Goal: Transaction & Acquisition: Purchase product/service

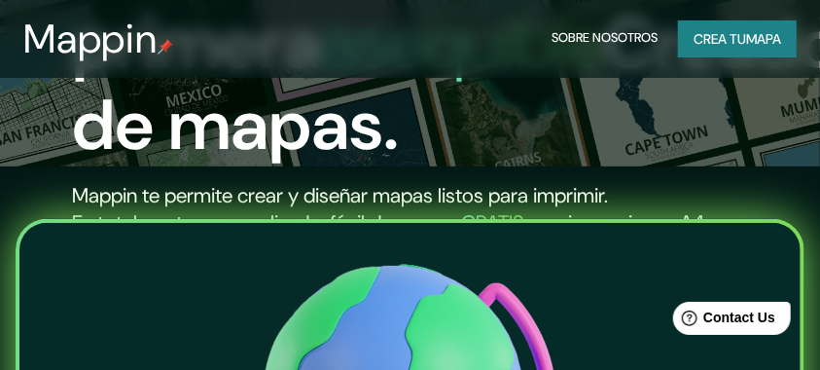
click at [706, 34] on font "Crea tu" at bounding box center [720, 39] width 53 height 18
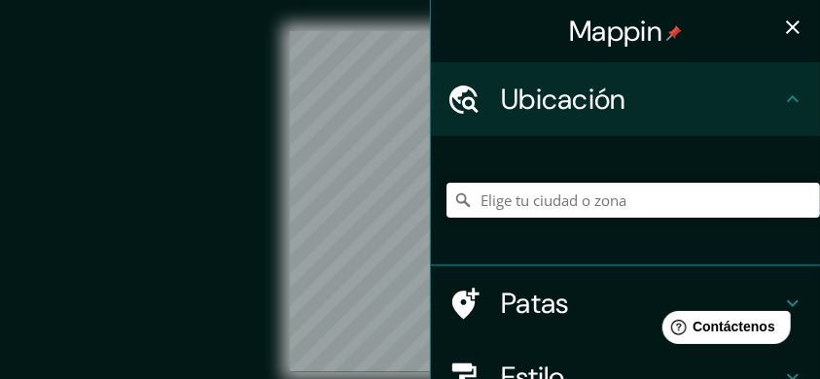
click at [533, 207] on input "Elige tu ciudad o zona" at bounding box center [634, 200] width 374 height 35
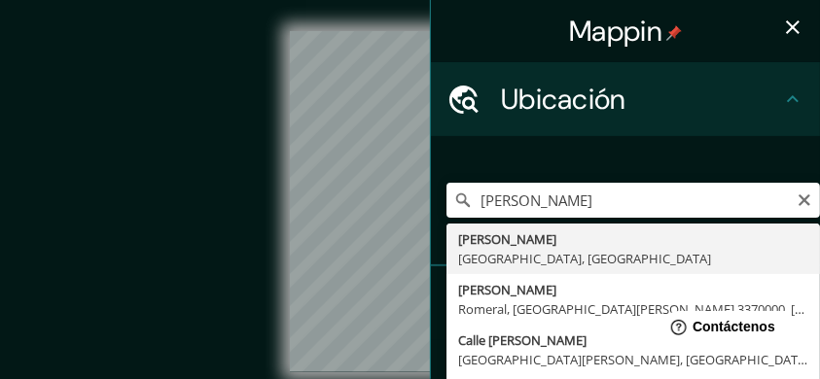
type input "[PERSON_NAME], [GEOGRAPHIC_DATA], [GEOGRAPHIC_DATA]"
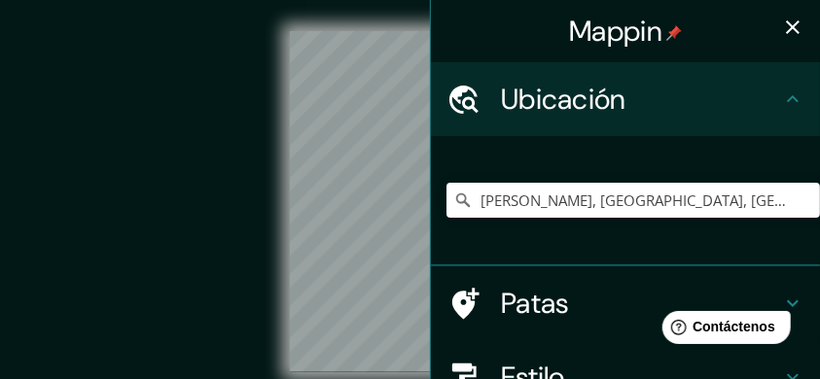
click at [790, 33] on icon "button" at bounding box center [792, 27] width 23 height 23
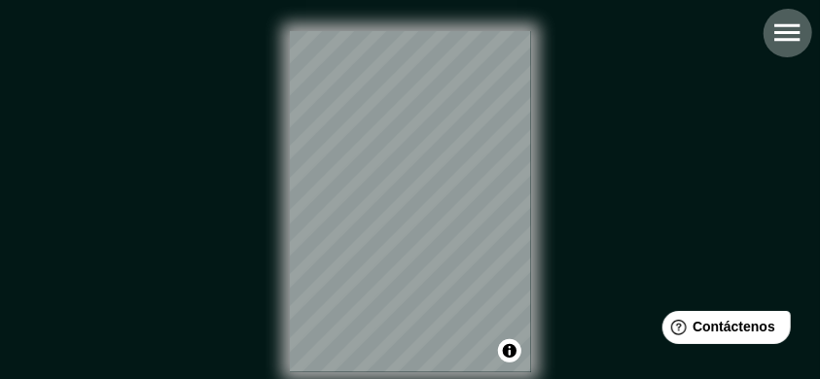
click at [799, 32] on icon "button" at bounding box center [786, 33] width 25 height 18
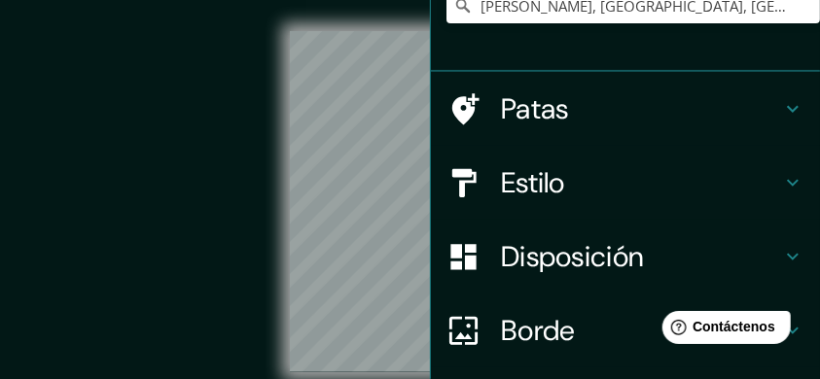
click at [547, 105] on font "Patas" at bounding box center [535, 108] width 68 height 37
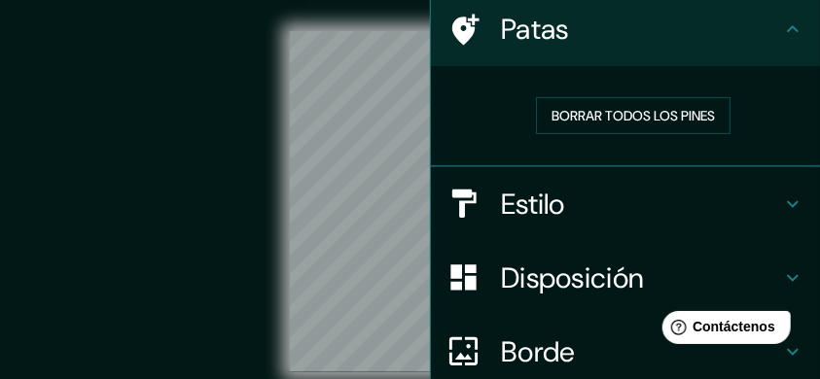
scroll to position [64, 0]
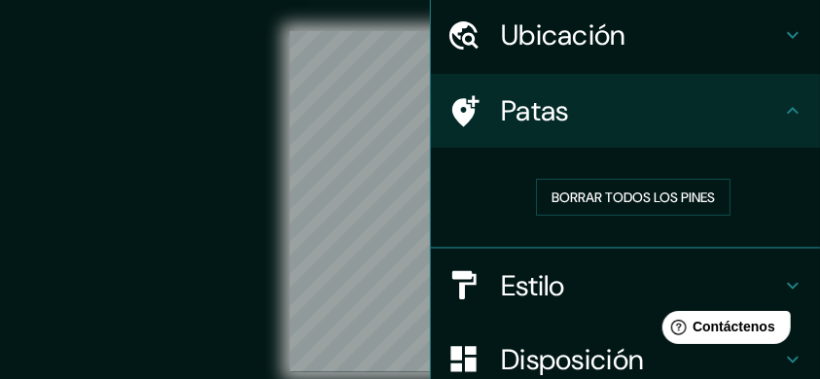
click at [551, 110] on font "Patas" at bounding box center [535, 110] width 68 height 37
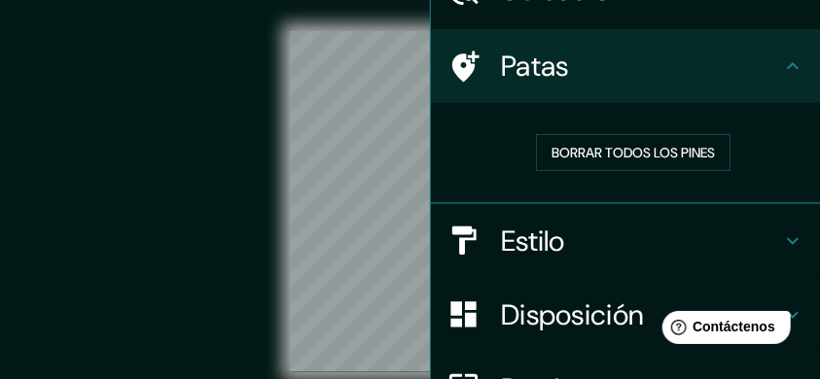
scroll to position [129, 0]
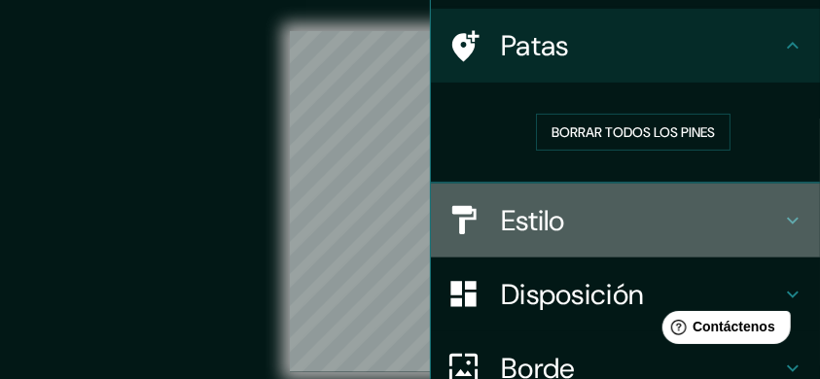
click at [597, 219] on h4 "Estilo" at bounding box center [641, 220] width 280 height 35
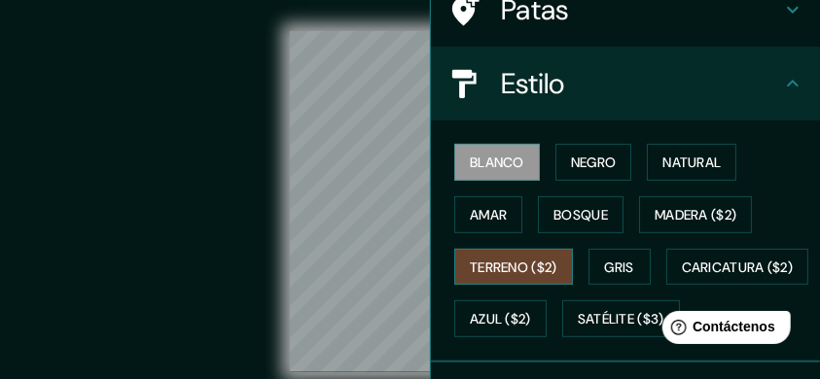
scroll to position [195, 0]
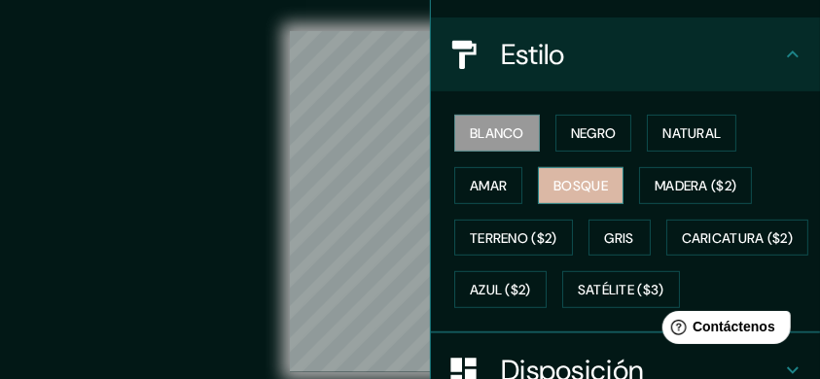
click at [584, 194] on font "Bosque" at bounding box center [581, 185] width 54 height 25
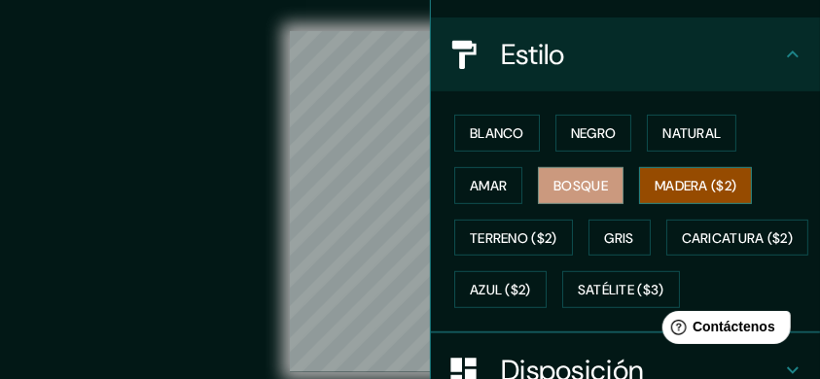
click at [730, 192] on font "Madera ($2)" at bounding box center [696, 186] width 82 height 18
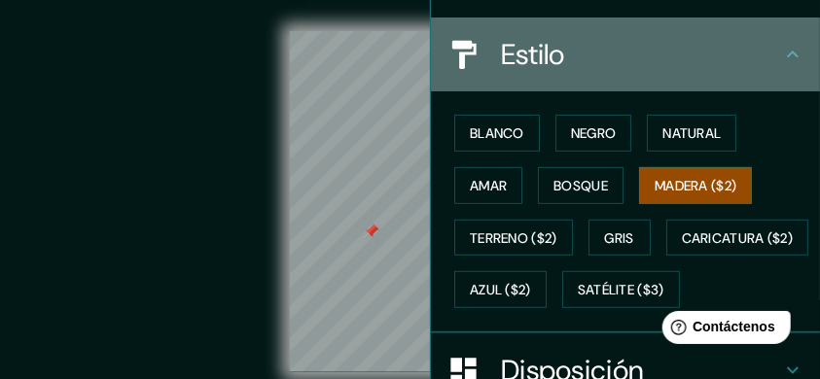
click at [791, 53] on icon at bounding box center [792, 54] width 23 height 23
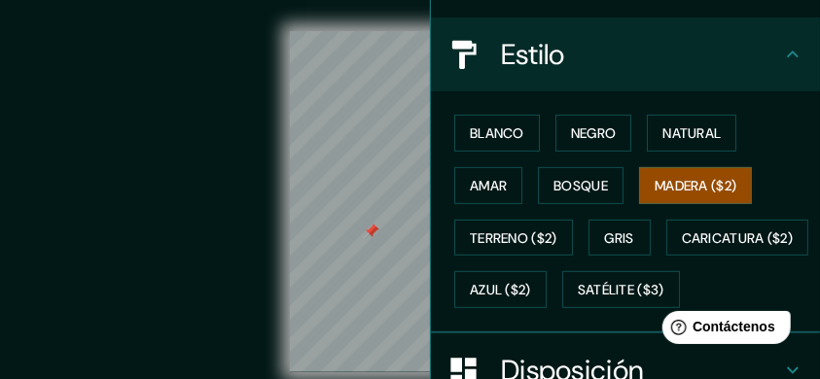
click at [237, 162] on div "© Mapbox © OpenStreetMap Improve this map" at bounding box center [410, 201] width 738 height 341
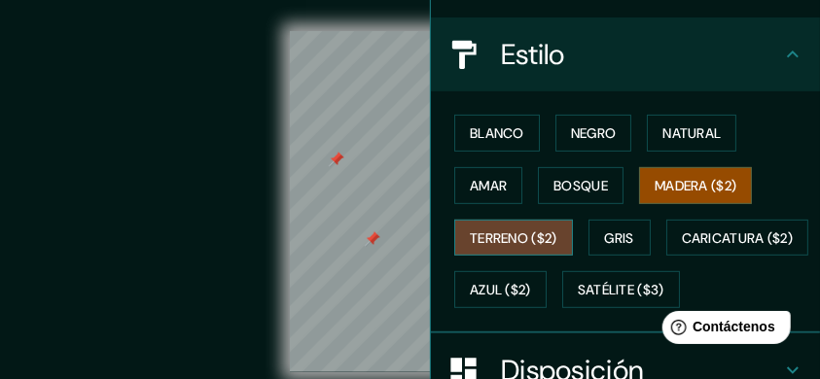
click at [509, 234] on font "Terreno ($2)" at bounding box center [514, 239] width 88 height 18
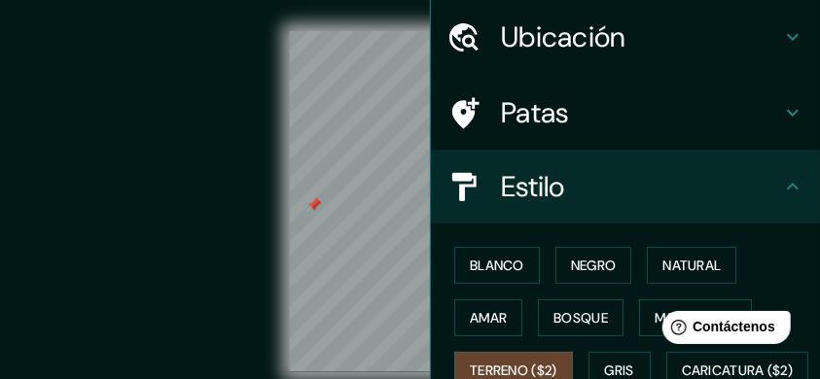
scroll to position [0, 0]
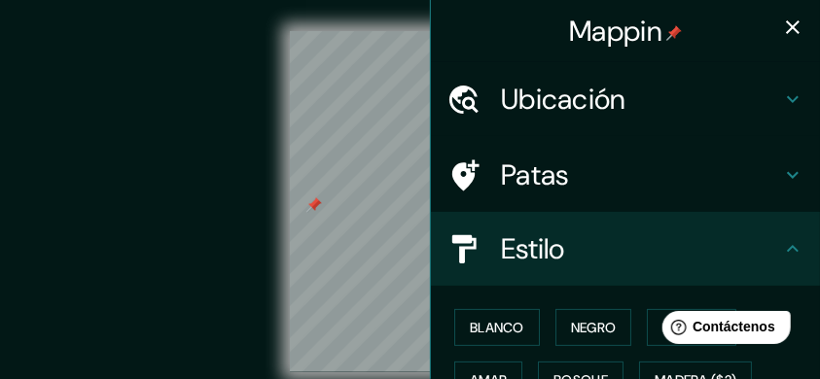
click at [786, 25] on icon "button" at bounding box center [793, 27] width 14 height 14
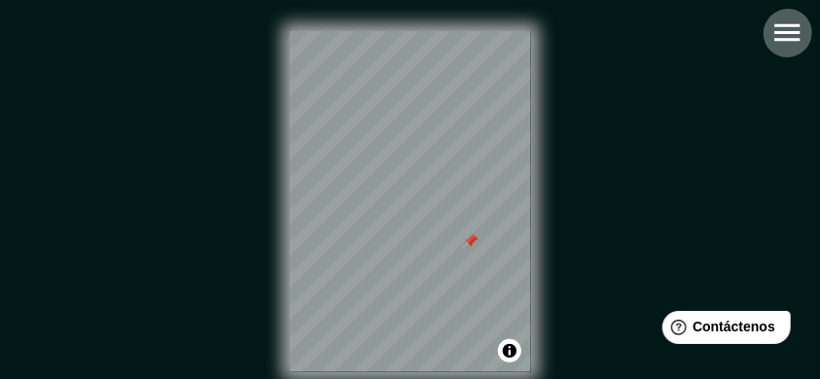
click at [788, 38] on icon "button" at bounding box center [786, 33] width 25 height 18
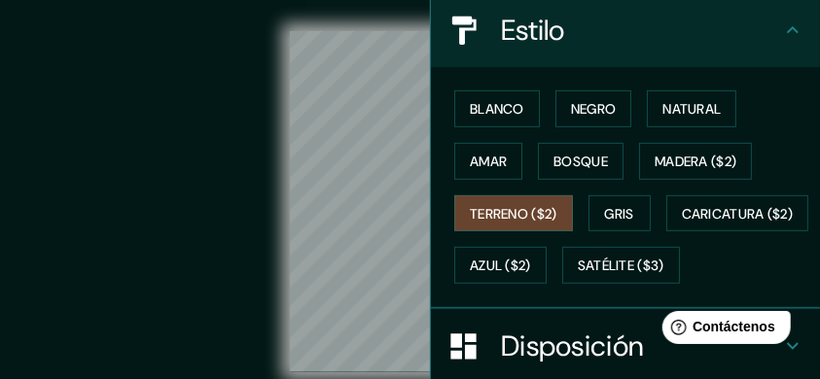
scroll to position [259, 0]
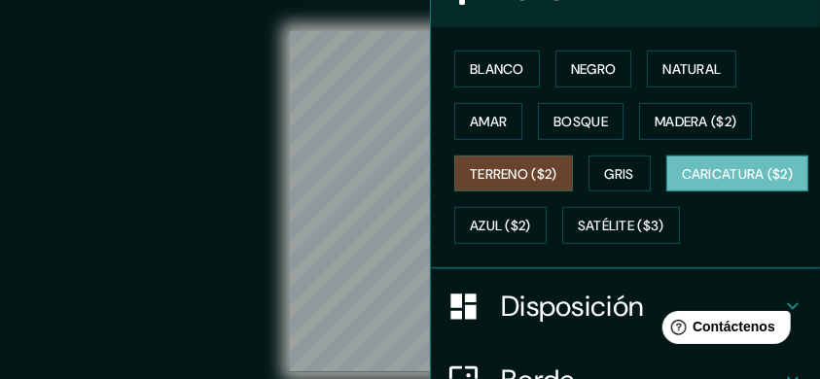
click at [666, 193] on button "Caricatura ($2)" at bounding box center [737, 174] width 143 height 37
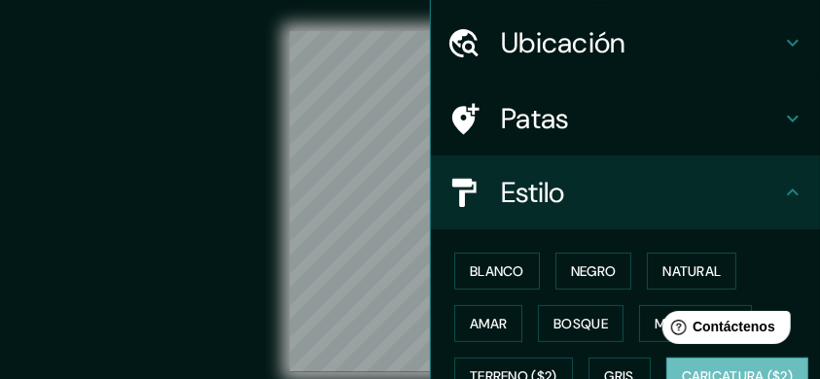
scroll to position [0, 0]
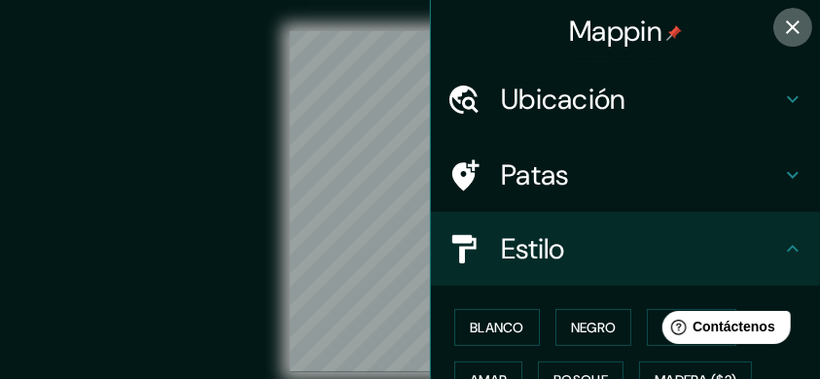
click at [781, 33] on icon "button" at bounding box center [792, 27] width 23 height 23
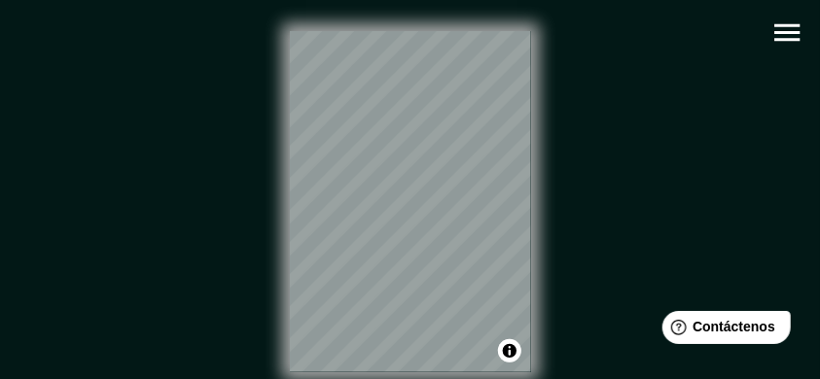
click at [778, 41] on icon "button" at bounding box center [788, 33] width 34 height 34
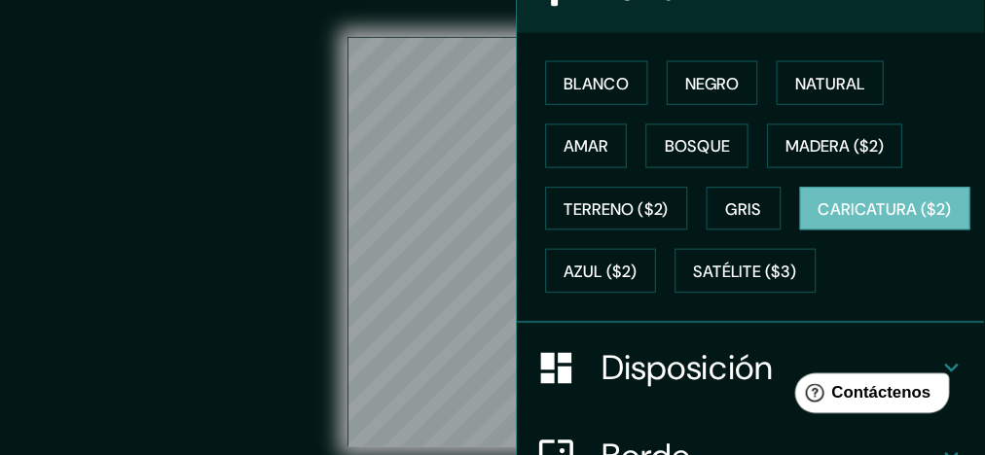
scroll to position [259, 0]
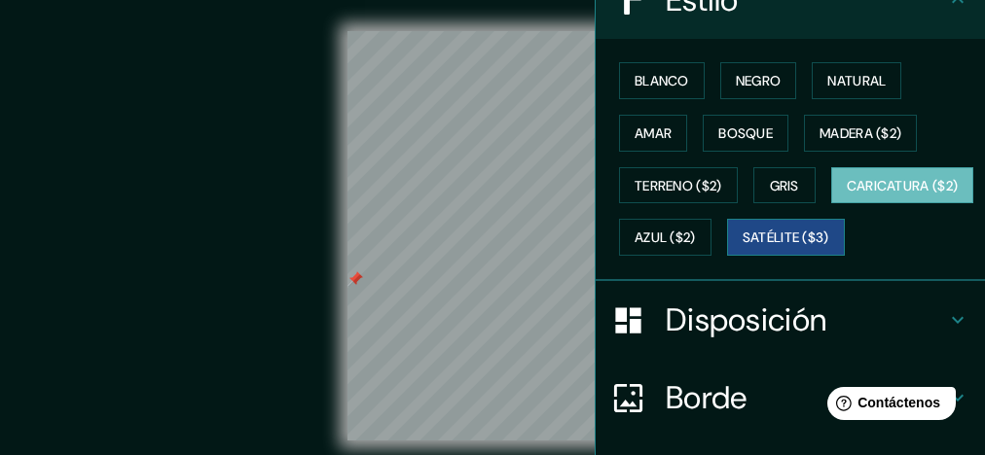
click at [742, 247] on font "Satélite ($3)" at bounding box center [785, 239] width 87 height 18
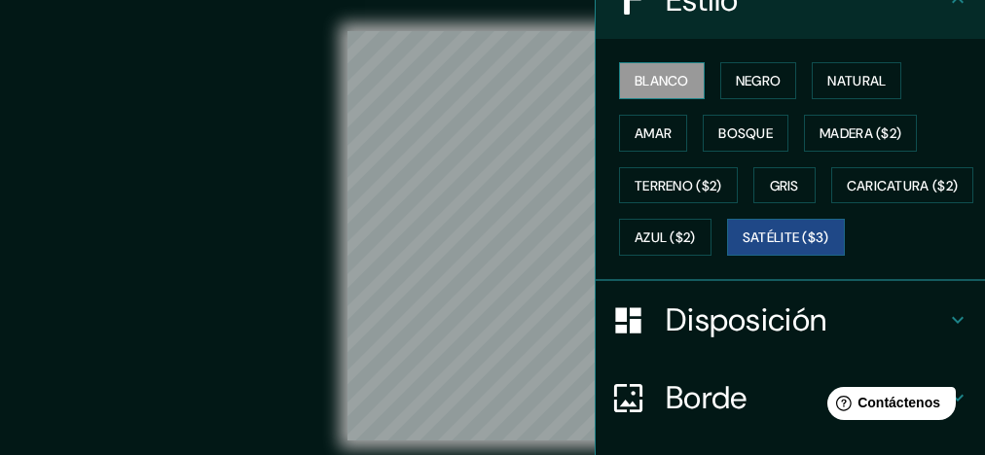
click at [634, 85] on font "Blanco" at bounding box center [661, 81] width 54 height 18
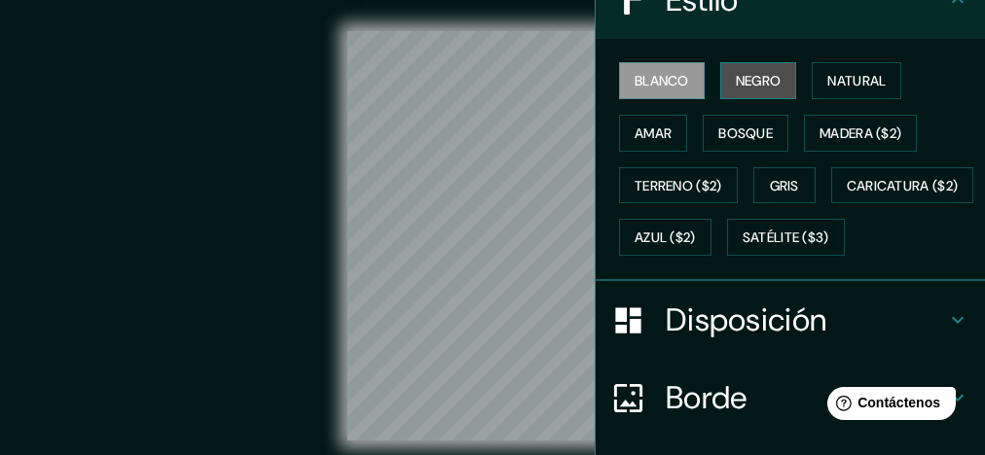
click at [755, 86] on font "Negro" at bounding box center [759, 81] width 46 height 18
click at [667, 85] on font "Blanco" at bounding box center [661, 81] width 54 height 18
click at [819, 109] on div "Blanco Negro Natural Amar Bosque Madera ($2) Terreno ($2) Gris Caricatura ($2) …" at bounding box center [798, 158] width 374 height 209
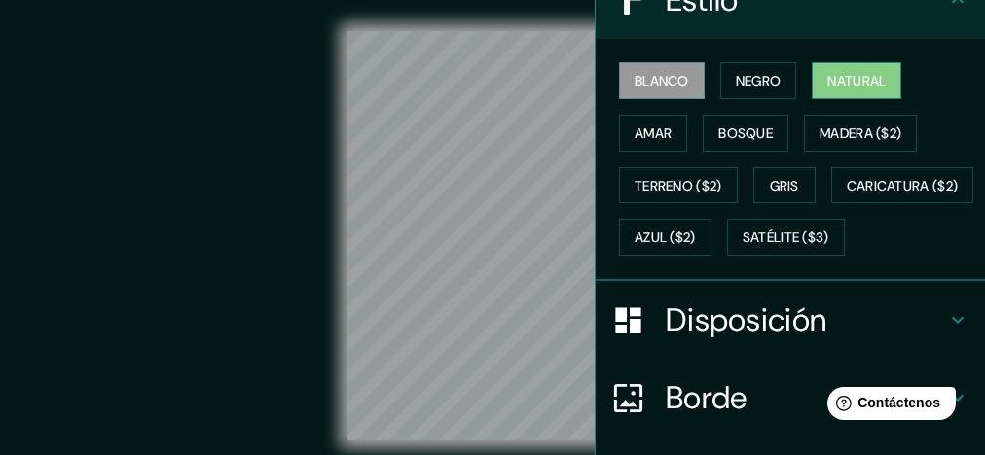
click at [819, 93] on button "Natural" at bounding box center [856, 80] width 90 height 37
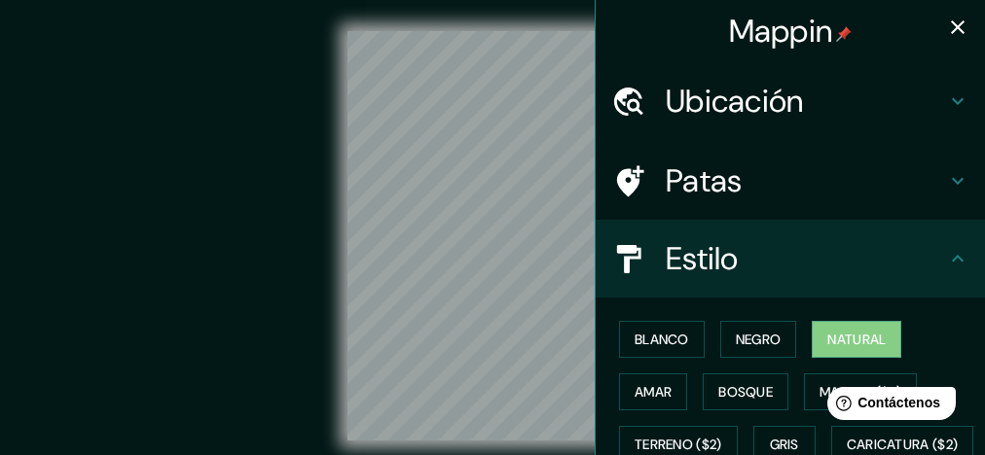
click at [819, 26] on icon "button" at bounding box center [957, 27] width 23 height 23
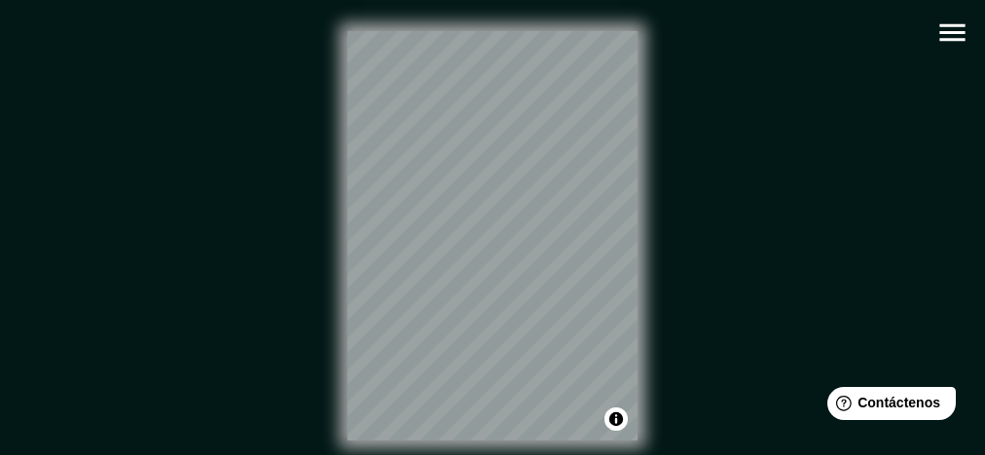
click at [650, 370] on div "© Mapbox © OpenStreetMap Improve this map" at bounding box center [493, 236] width 886 height 410
click at [819, 27] on icon "button" at bounding box center [952, 33] width 34 height 34
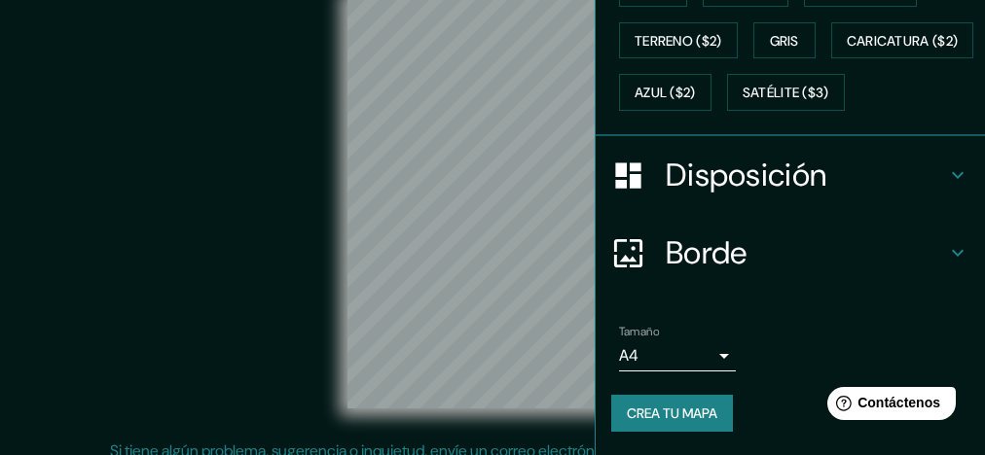
scroll to position [48, 0]
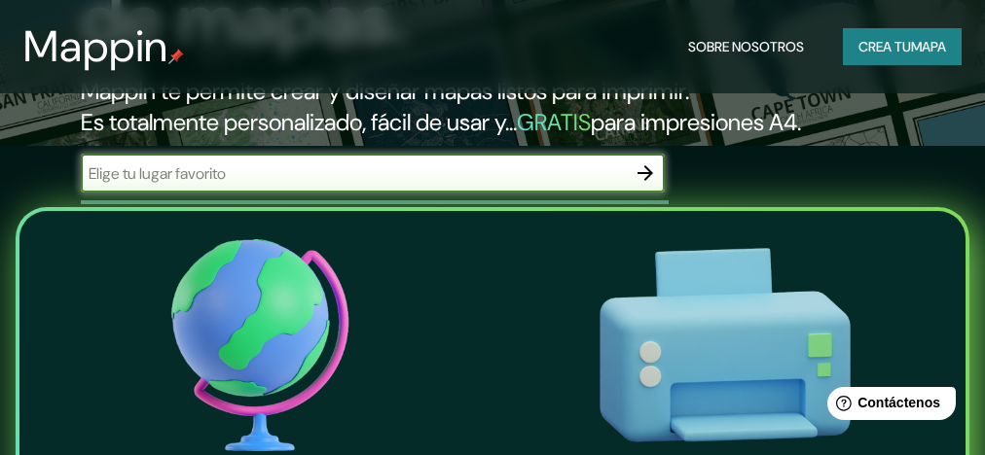
scroll to position [311, 0]
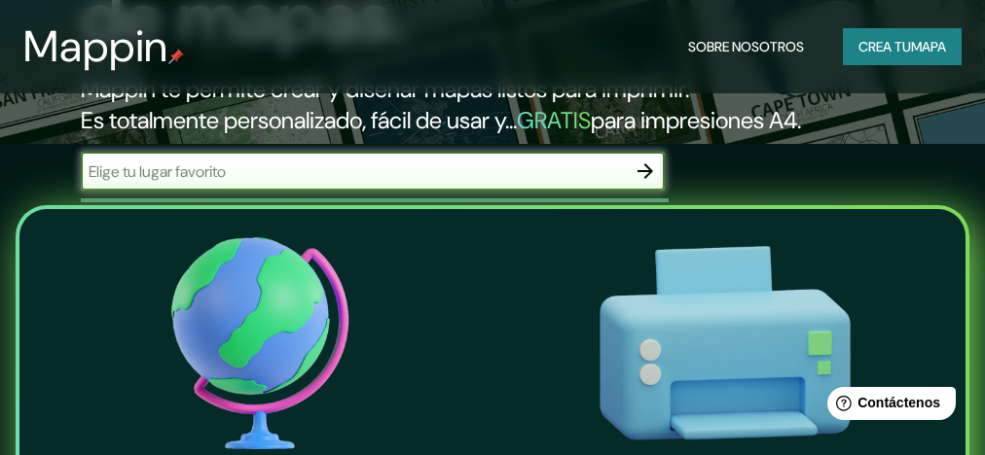
click at [858, 47] on font "Crea tu" at bounding box center [884, 47] width 53 height 18
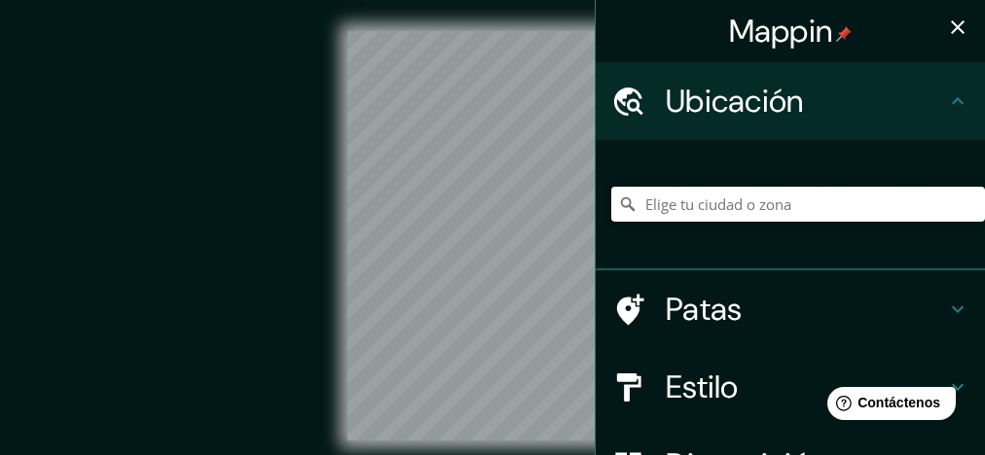
click at [666, 214] on input "Elige tu ciudad o zona" at bounding box center [798, 204] width 374 height 35
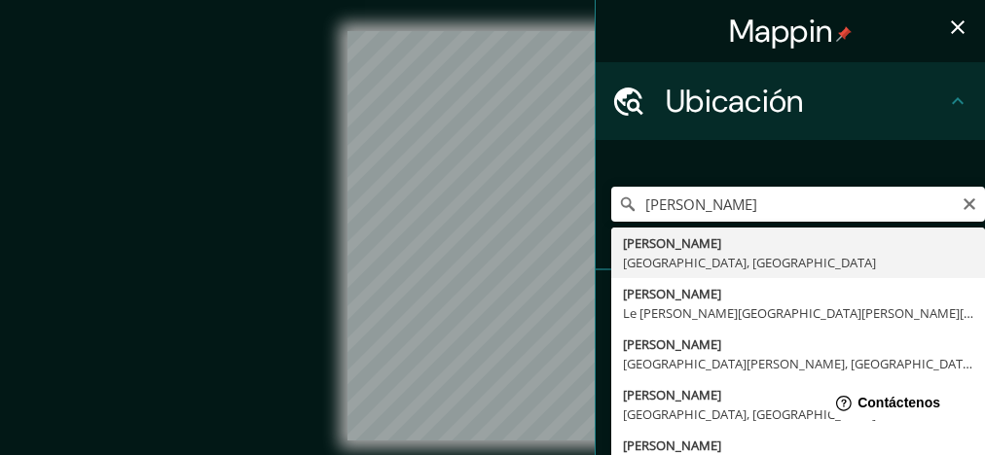
type input "[PERSON_NAME], [GEOGRAPHIC_DATA], [GEOGRAPHIC_DATA]"
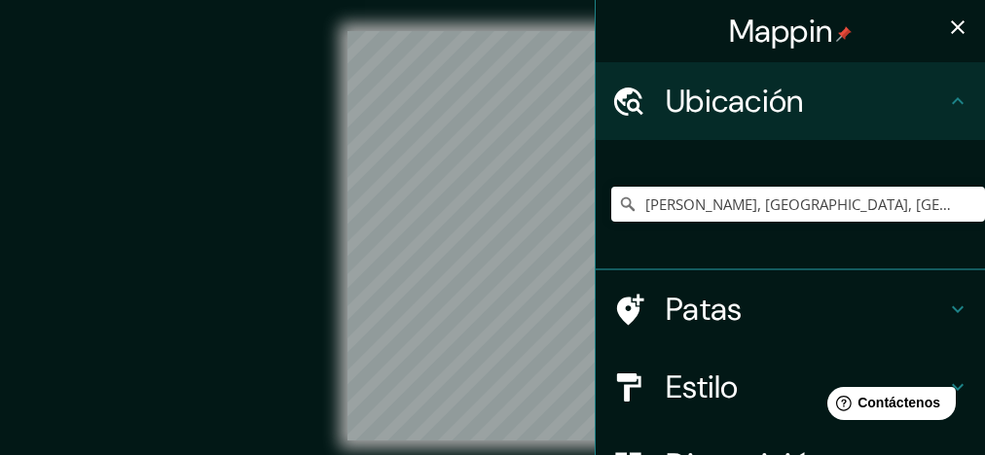
click at [951, 31] on icon "button" at bounding box center [958, 27] width 14 height 14
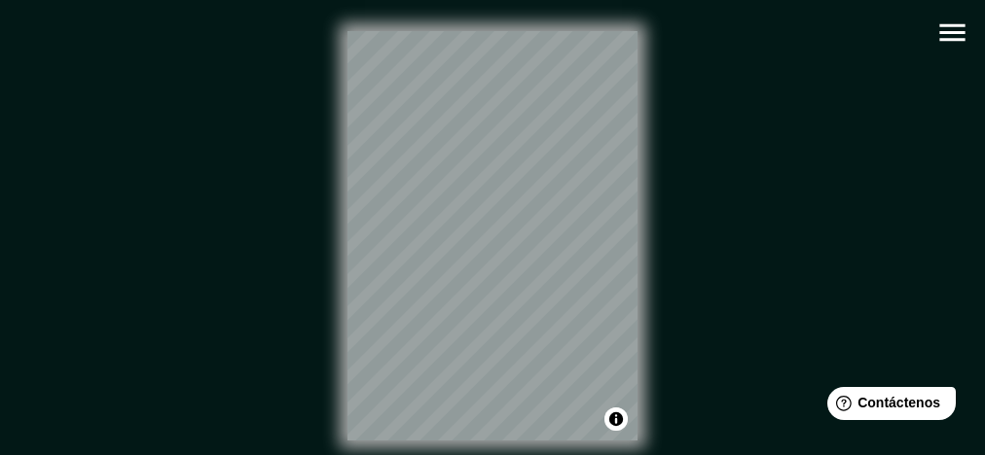
click at [940, 31] on icon "button" at bounding box center [951, 33] width 25 height 18
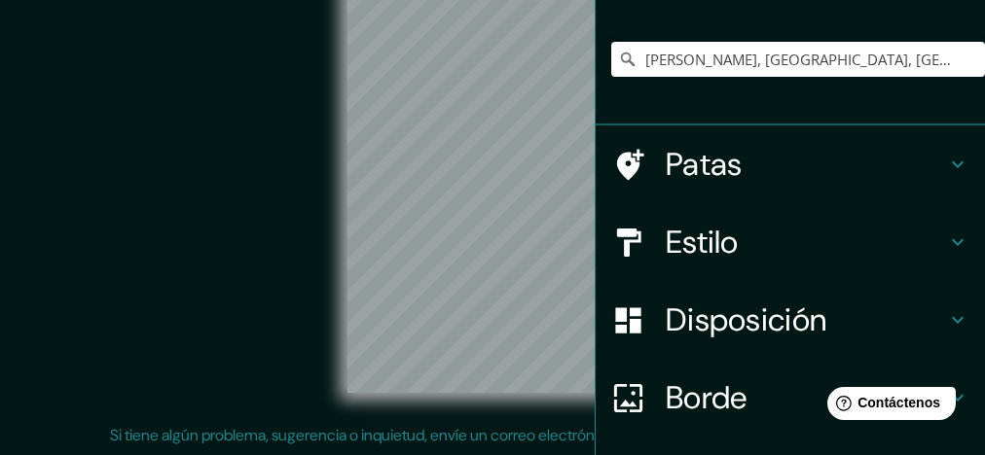
scroll to position [132, 0]
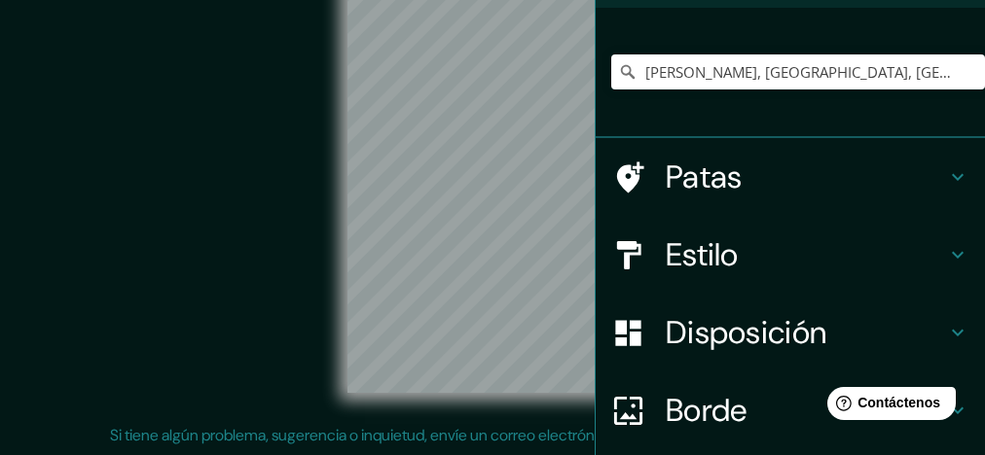
drag, startPoint x: 314, startPoint y: 201, endPoint x: 323, endPoint y: 277, distance: 76.4
click at [323, 277] on div "© Mapbox © OpenStreetMap Improve this map" at bounding box center [493, 188] width 886 height 410
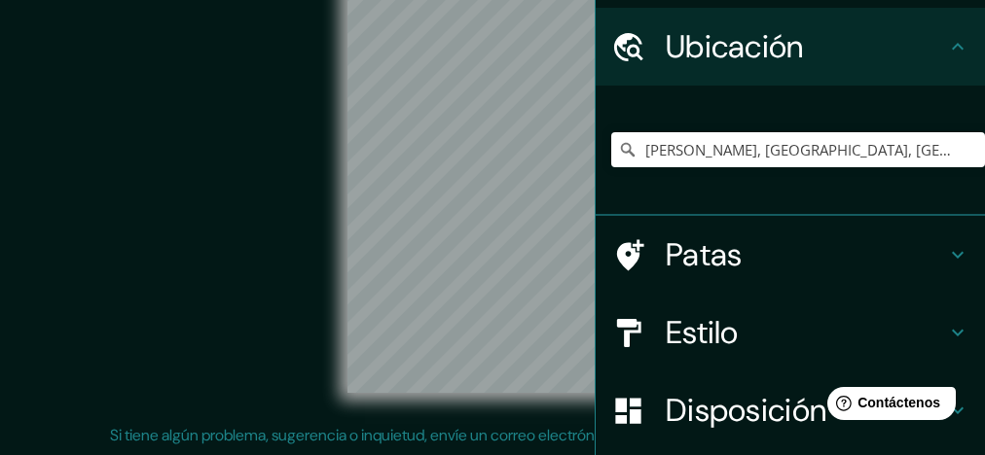
click at [716, 336] on font "Estilo" at bounding box center [701, 332] width 73 height 41
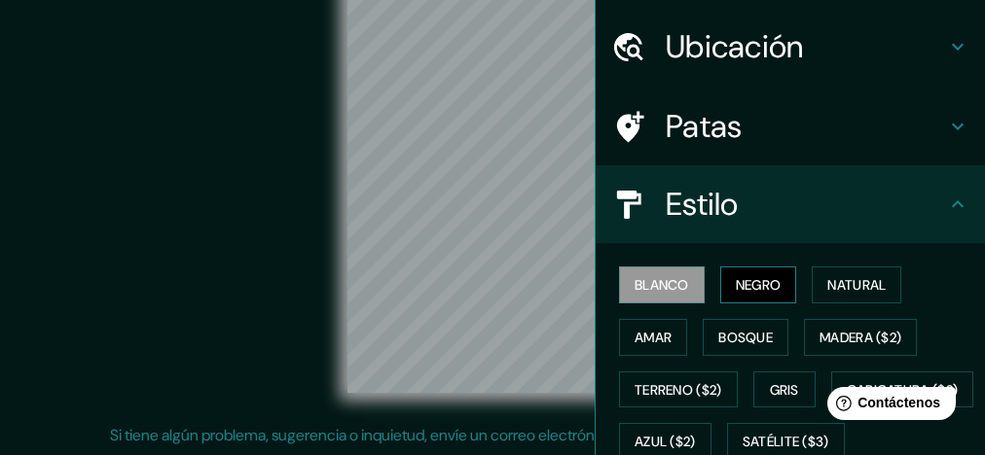
click at [754, 297] on button "Negro" at bounding box center [758, 285] width 77 height 37
click at [669, 296] on button "Blanco" at bounding box center [662, 285] width 86 height 37
click at [754, 290] on font "Negro" at bounding box center [759, 285] width 46 height 18
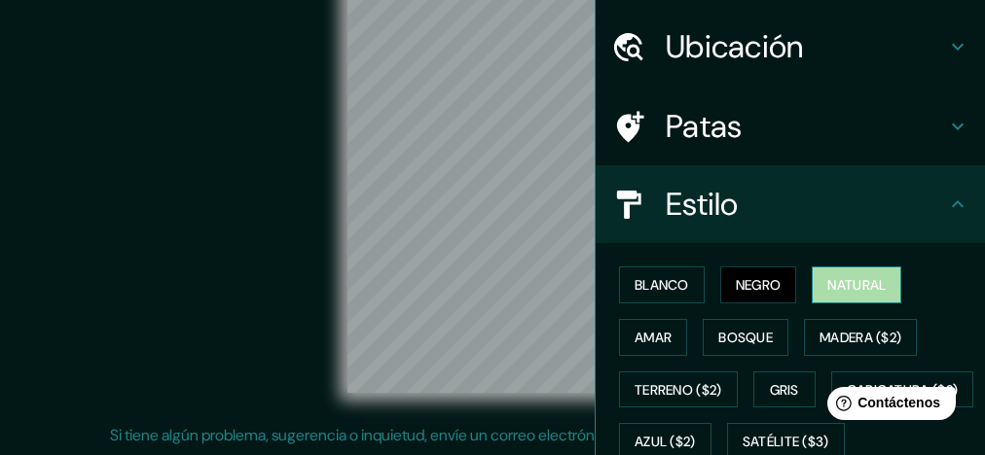
click at [811, 275] on button "Natural" at bounding box center [856, 285] width 90 height 37
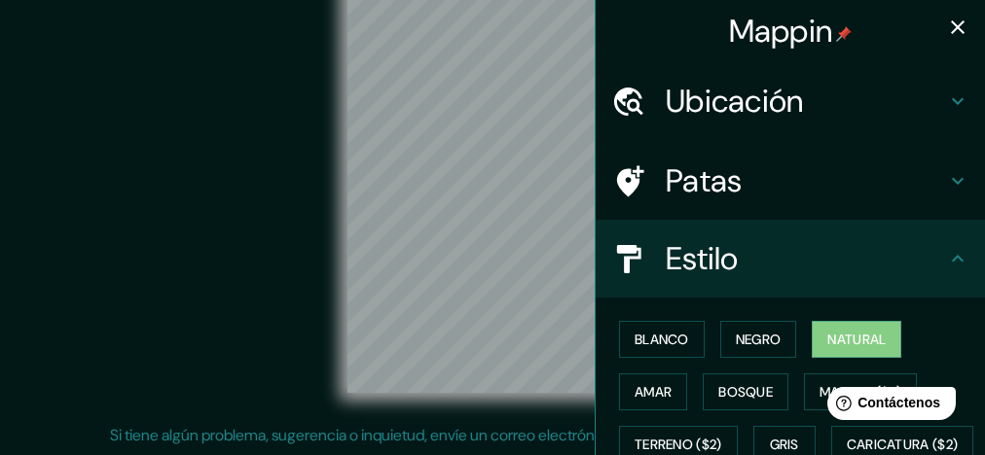
click at [951, 32] on icon "button" at bounding box center [958, 27] width 14 height 14
